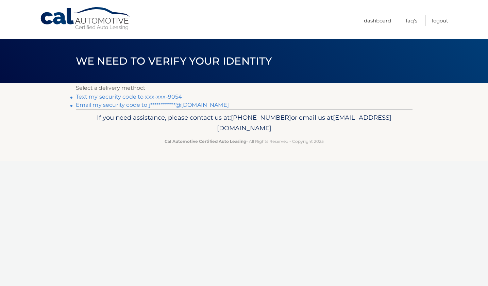
click at [166, 97] on link "Text my security code to xxx-xxx-9054" at bounding box center [129, 96] width 106 height 6
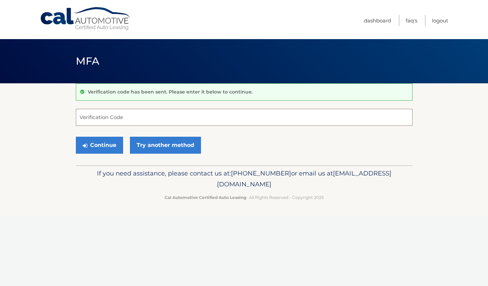
click at [155, 124] on input "Verification Code" at bounding box center [244, 117] width 336 height 17
type input "134981"
click at [117, 145] on button "Continue" at bounding box center [99, 145] width 47 height 17
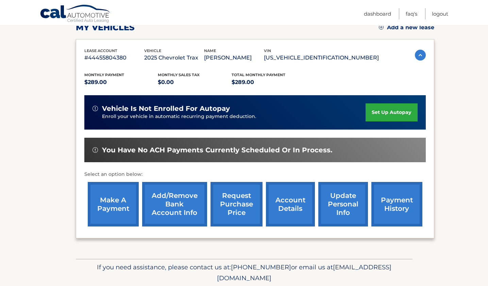
scroll to position [126, 0]
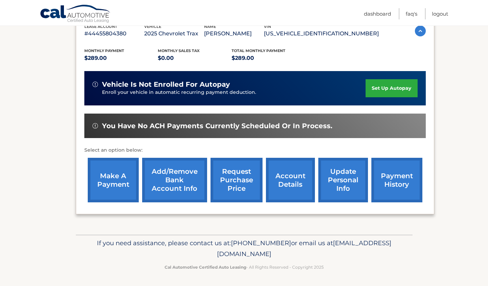
click at [124, 171] on link "make a payment" at bounding box center [113, 180] width 51 height 45
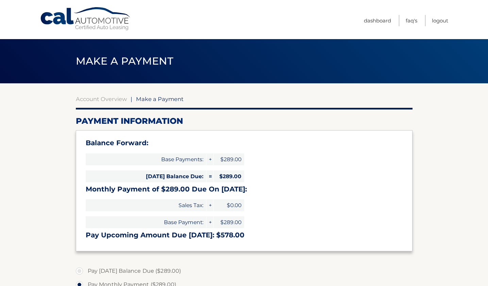
select select "NzMyZTM1ZGUtZWE4My00YTQyLThkZmMtZjllOTQ2MTJiM2M5"
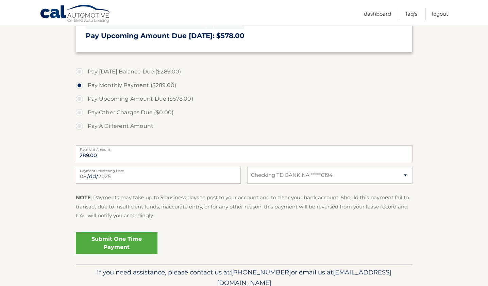
scroll to position [229, 0]
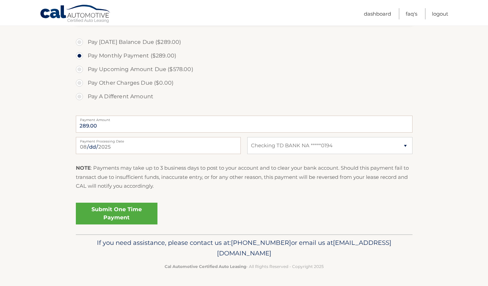
click at [122, 211] on link "Submit One Time Payment" at bounding box center [117, 214] width 82 height 22
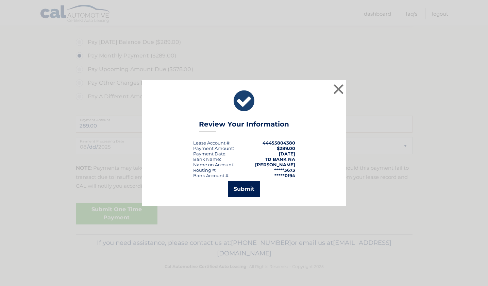
click at [255, 185] on button "Submit" at bounding box center [244, 189] width 32 height 16
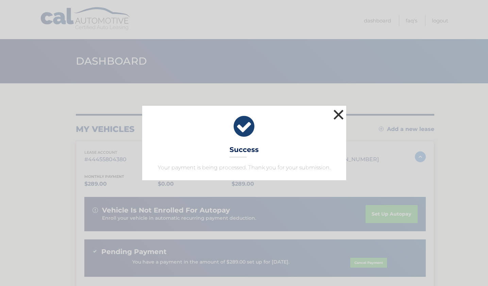
click at [340, 116] on button "×" at bounding box center [339, 115] width 14 height 14
